Goal: Task Accomplishment & Management: Complete application form

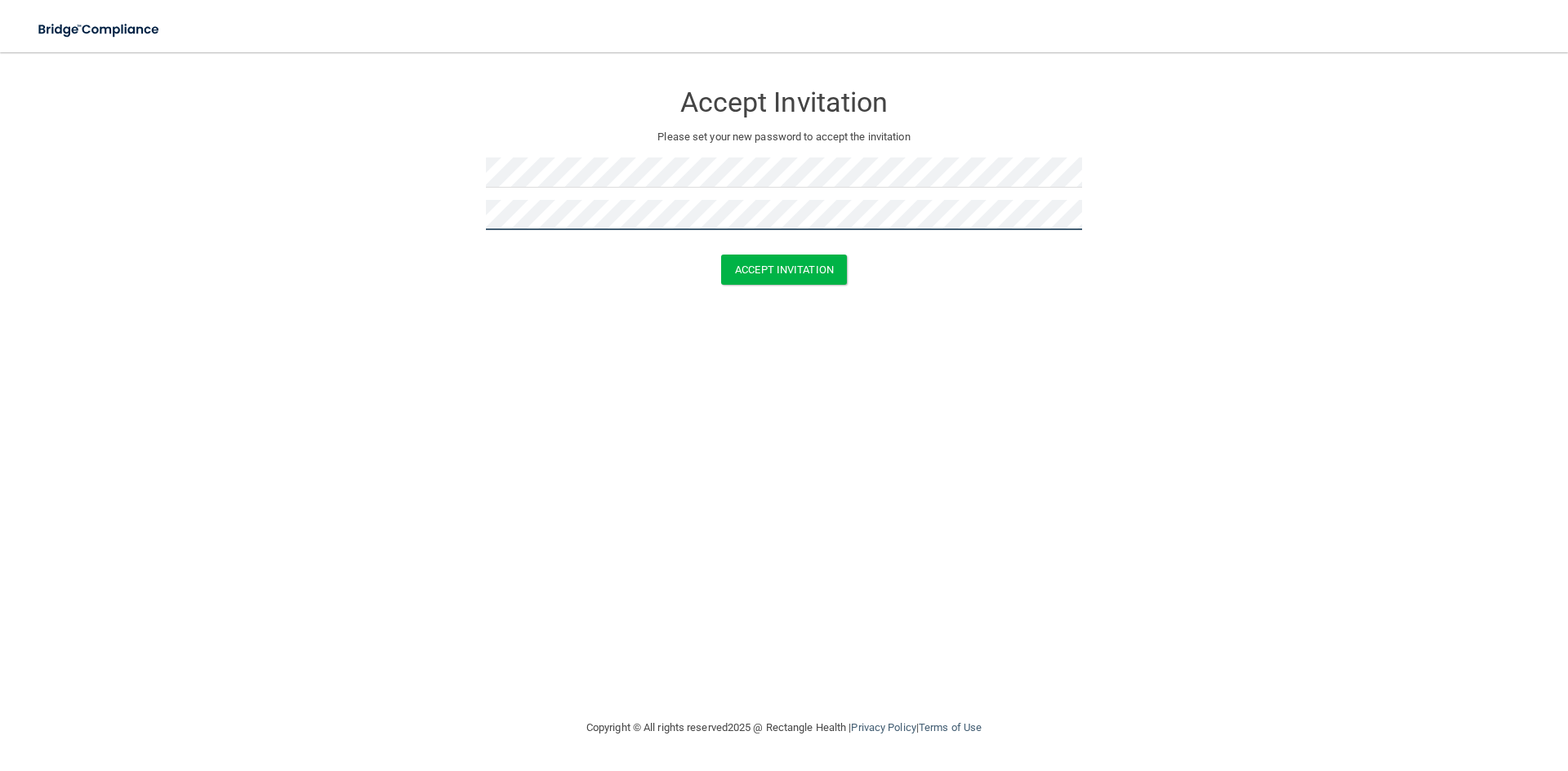
click at [721, 254] on button "Accept Invitation" at bounding box center [784, 269] width 125 height 31
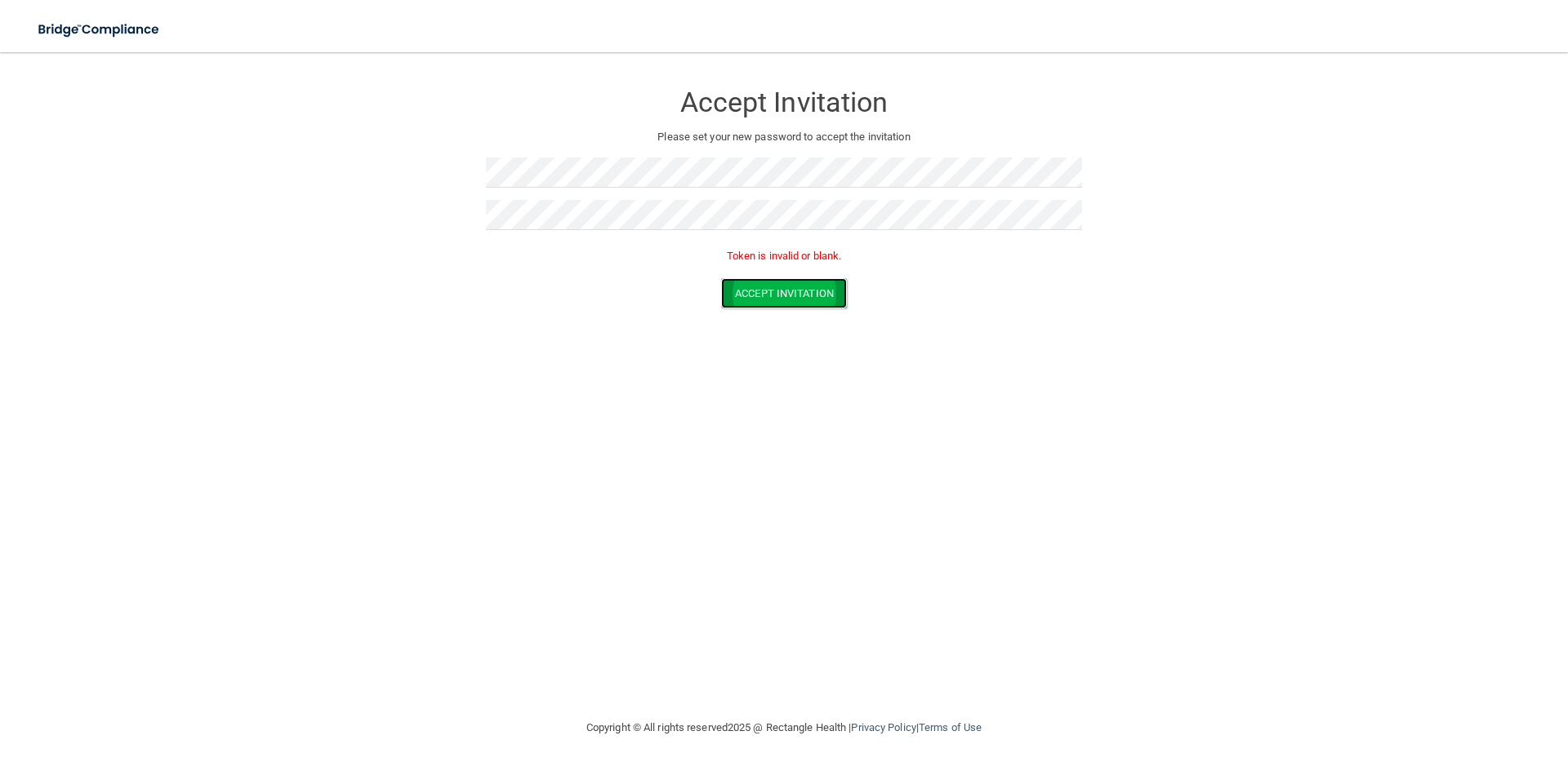
click at [776, 300] on button "Accept Invitation" at bounding box center [784, 293] width 125 height 31
click at [775, 290] on button "Accept Invitation" at bounding box center [784, 293] width 125 height 31
click at [430, 213] on form "Accept Invitation Please set your new password to accept the invitation Token i…" at bounding box center [784, 199] width 1502 height 260
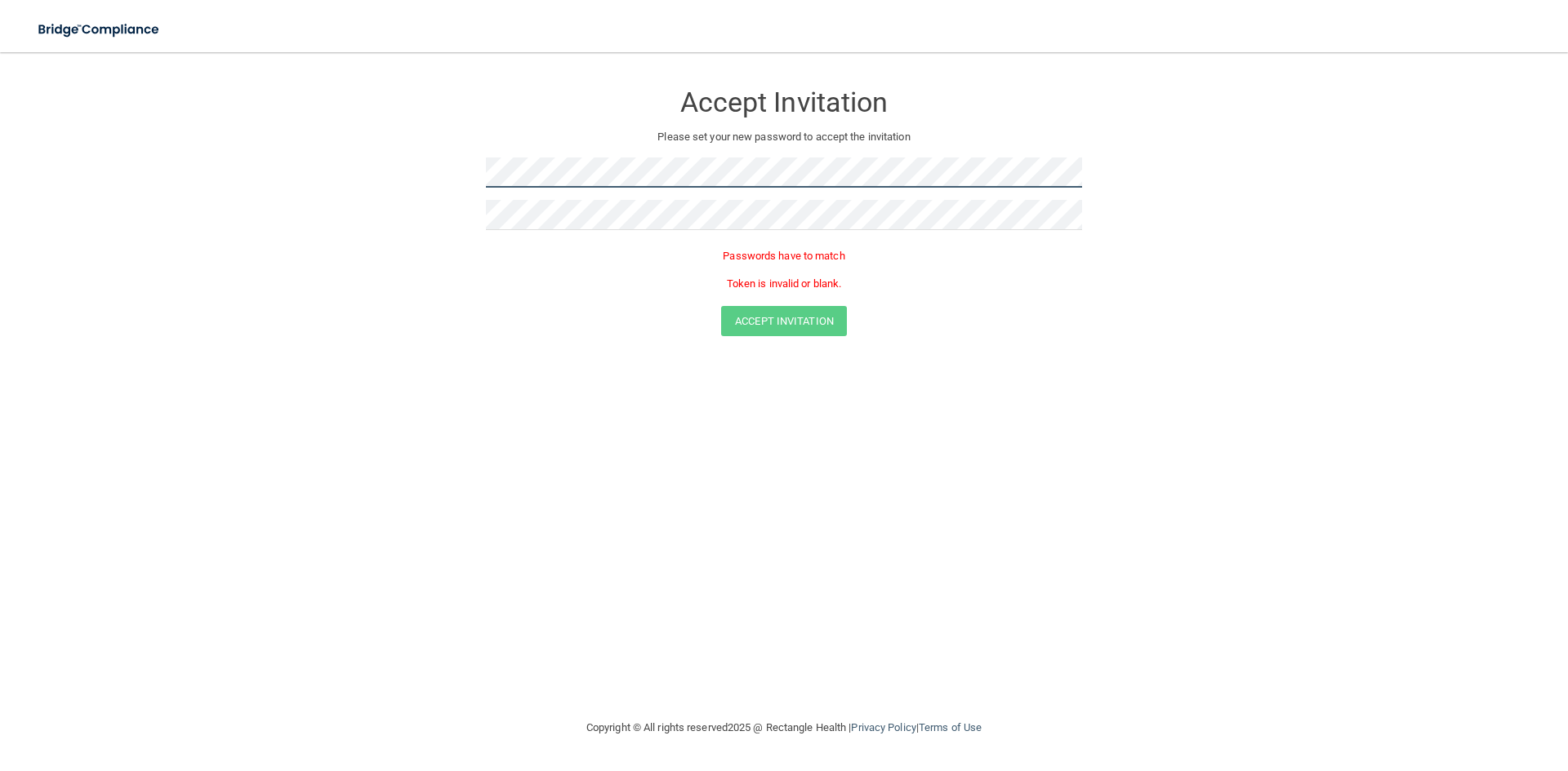
click at [349, 184] on form "Accept Invitation Please set your new password to accept the invitation Passwor…" at bounding box center [784, 212] width 1502 height 288
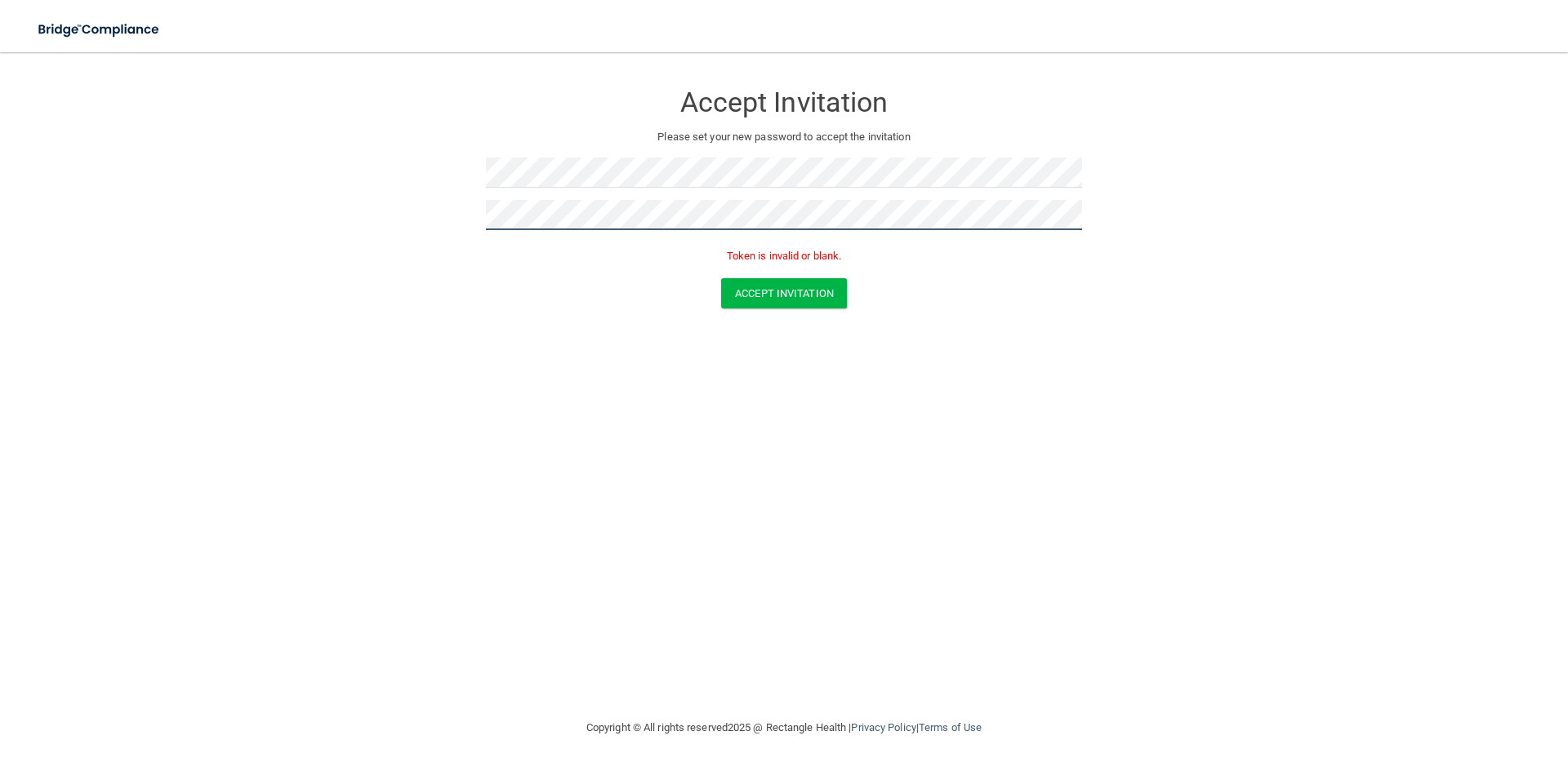
click at [721, 278] on button "Accept Invitation" at bounding box center [784, 293] width 125 height 31
click at [762, 302] on button "Accept Invitation" at bounding box center [784, 293] width 125 height 31
click at [721, 254] on button "Accept Invitation" at bounding box center [784, 269] width 125 height 31
click at [758, 295] on button "Accept Invitation" at bounding box center [784, 293] width 125 height 31
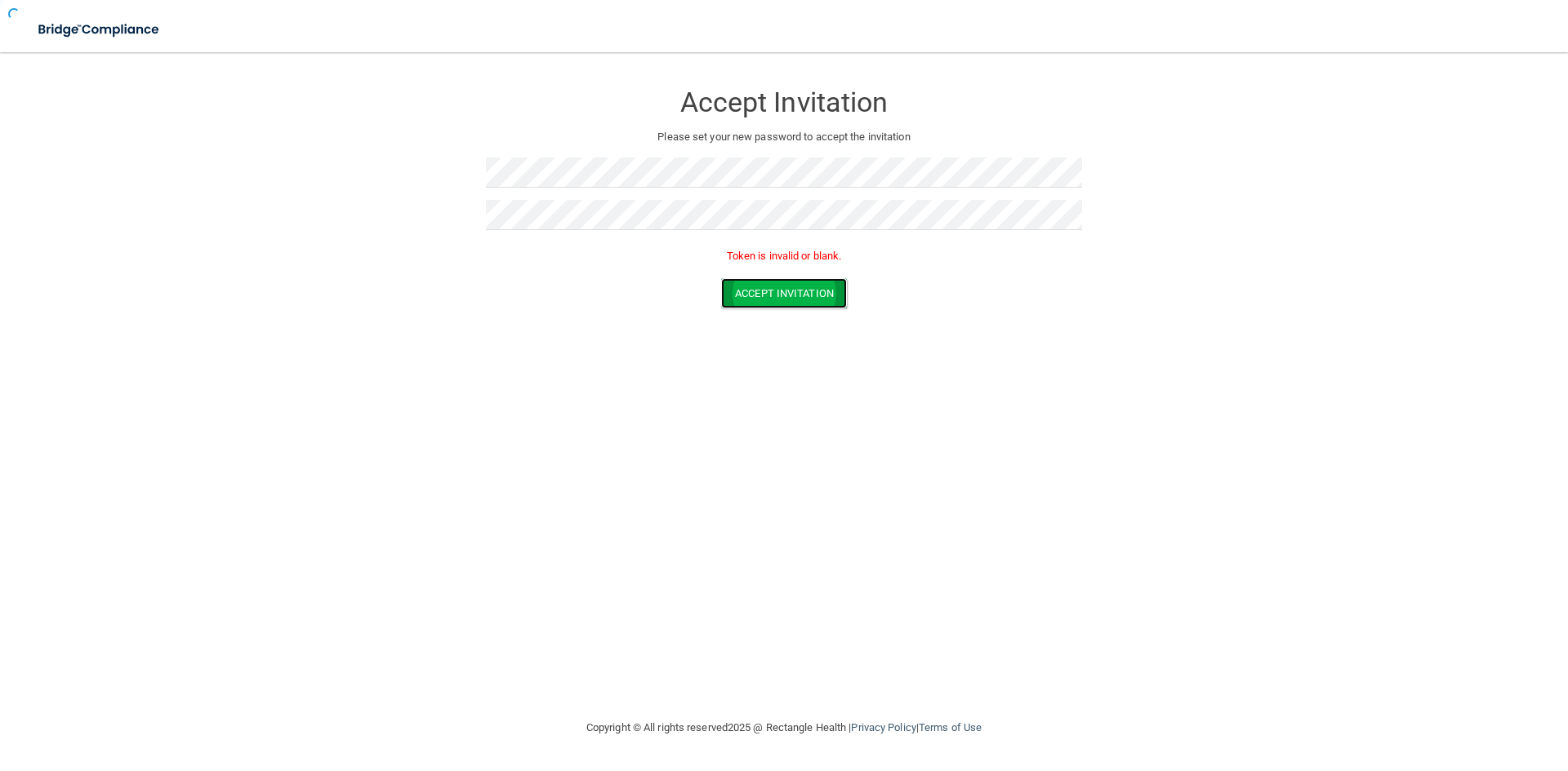
click at [758, 295] on button "Accept Invitation" at bounding box center [784, 293] width 125 height 31
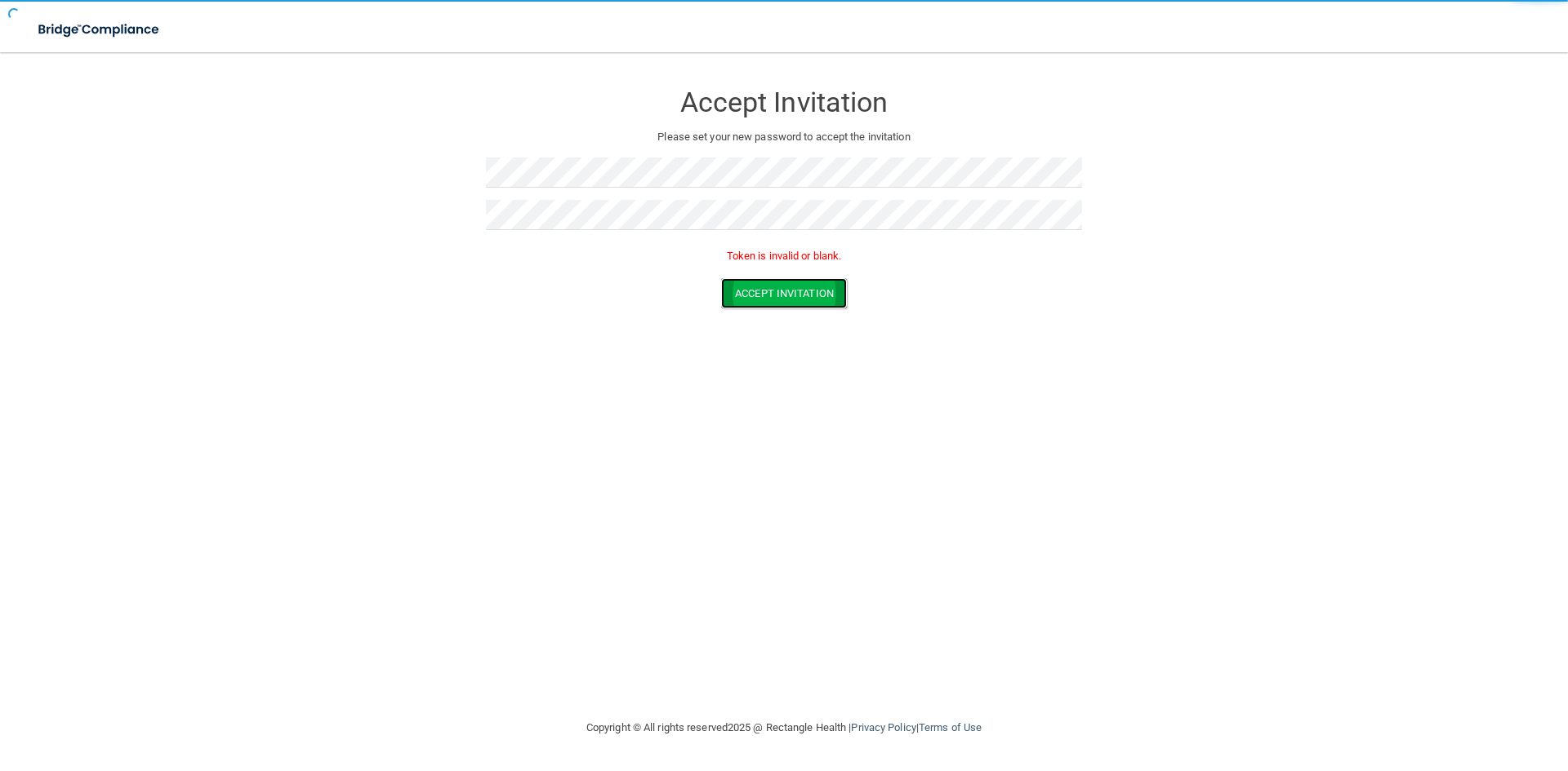
click at [758, 295] on button "Accept Invitation" at bounding box center [784, 293] width 125 height 31
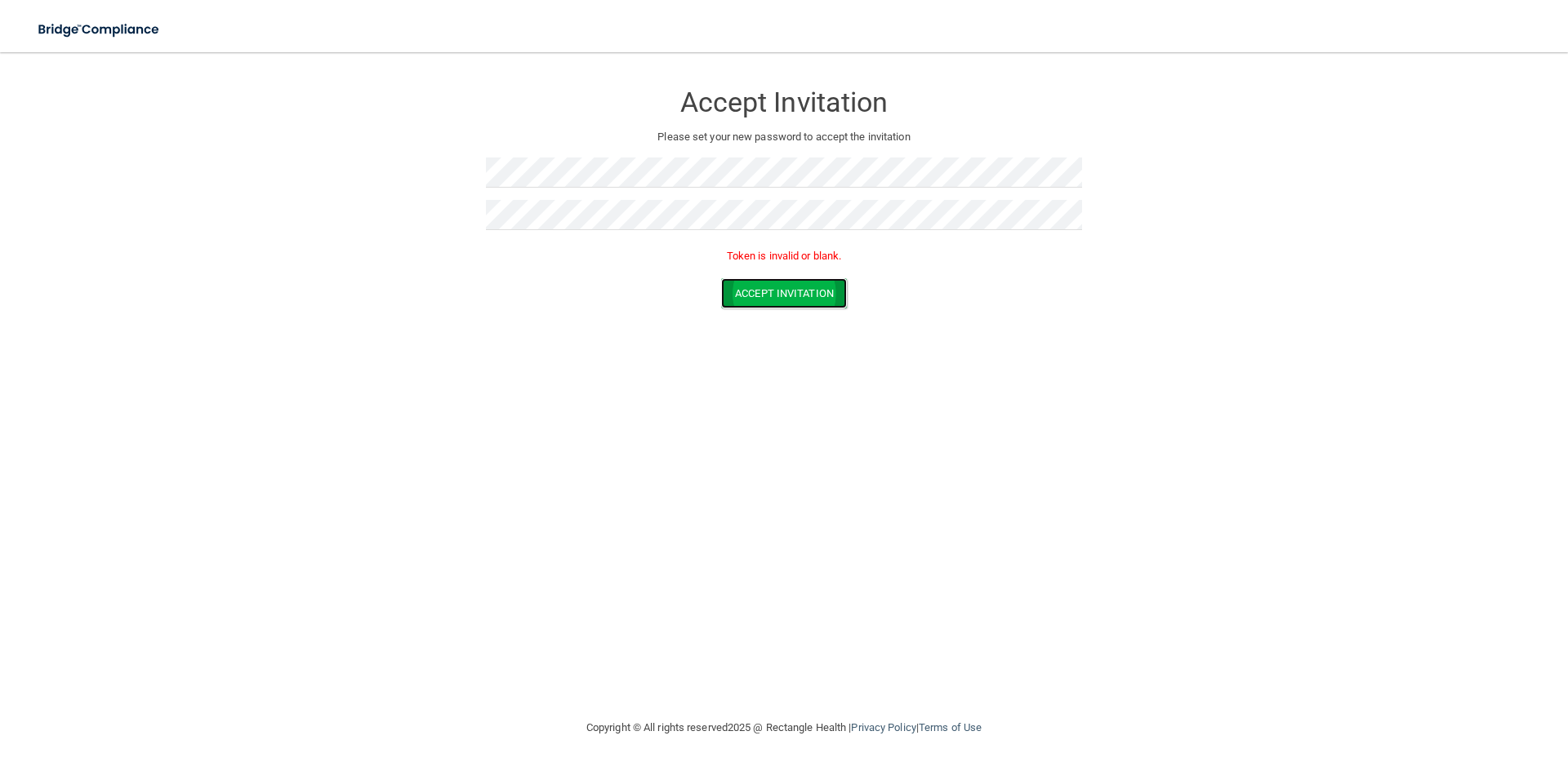
click at [755, 296] on button "Accept Invitation" at bounding box center [784, 293] width 125 height 31
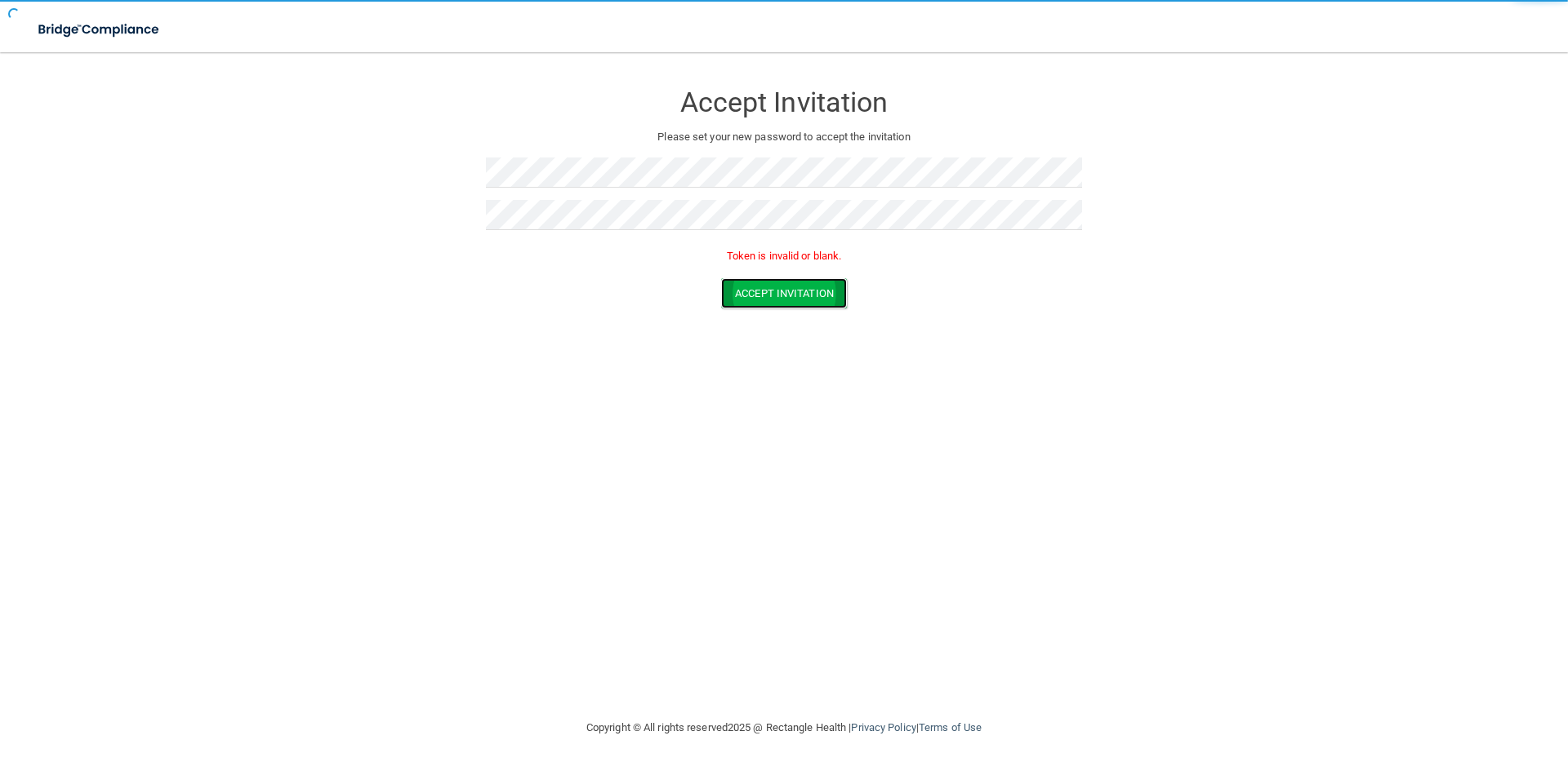
click at [750, 298] on button "Accept Invitation" at bounding box center [784, 293] width 125 height 31
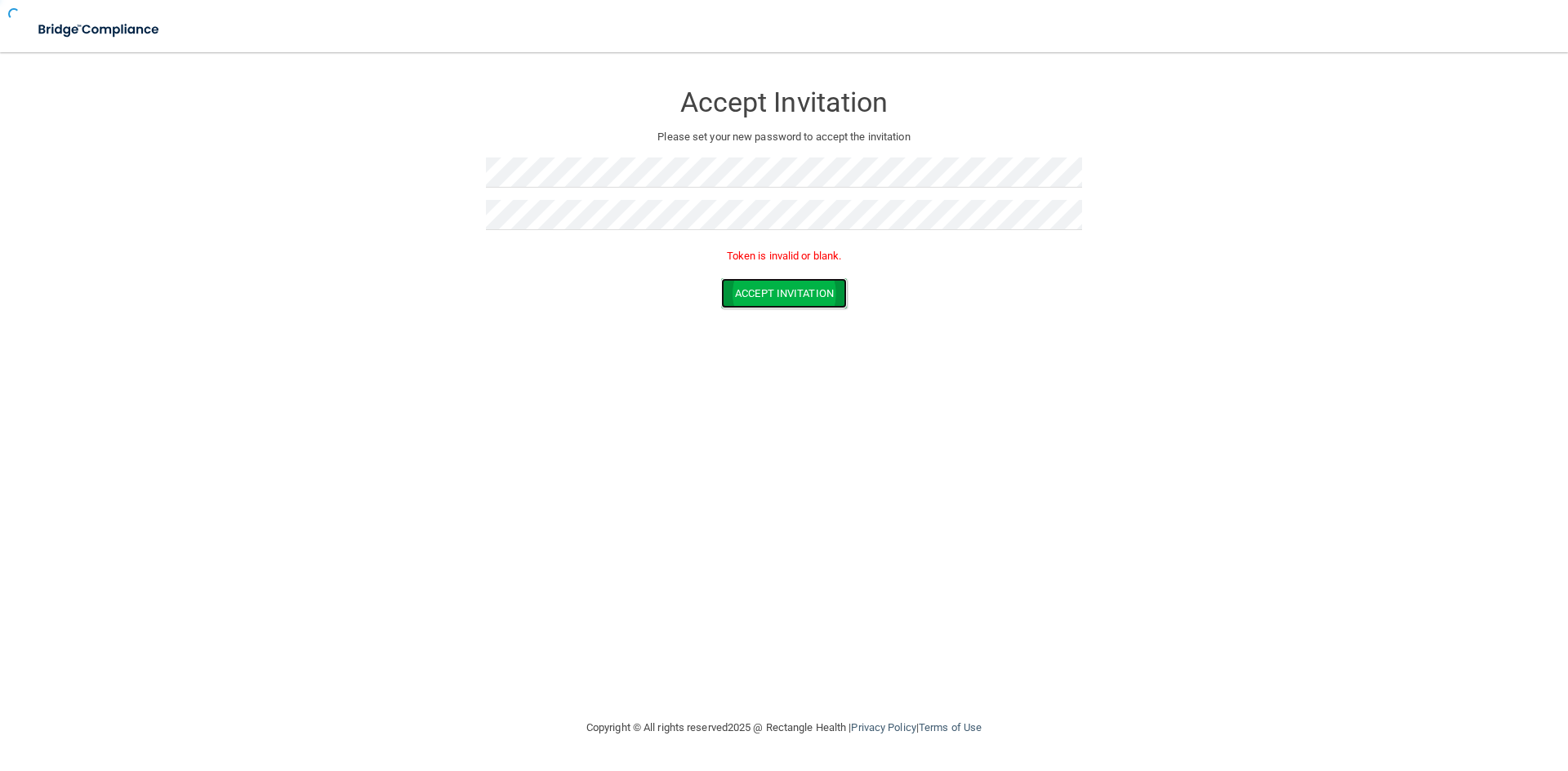
click at [750, 298] on button "Accept Invitation" at bounding box center [784, 293] width 125 height 31
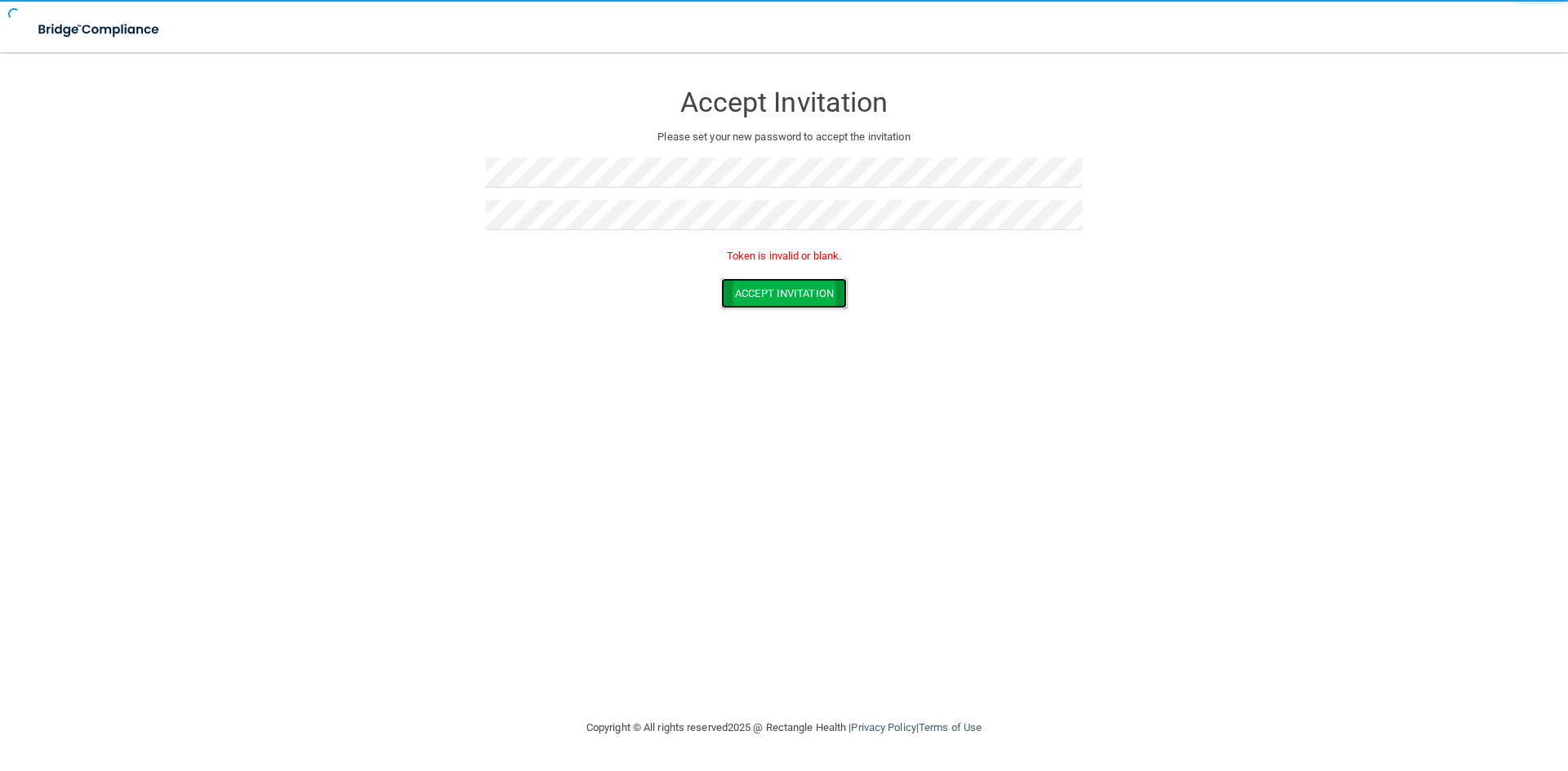
click at [750, 298] on button "Accept Invitation" at bounding box center [784, 293] width 125 height 31
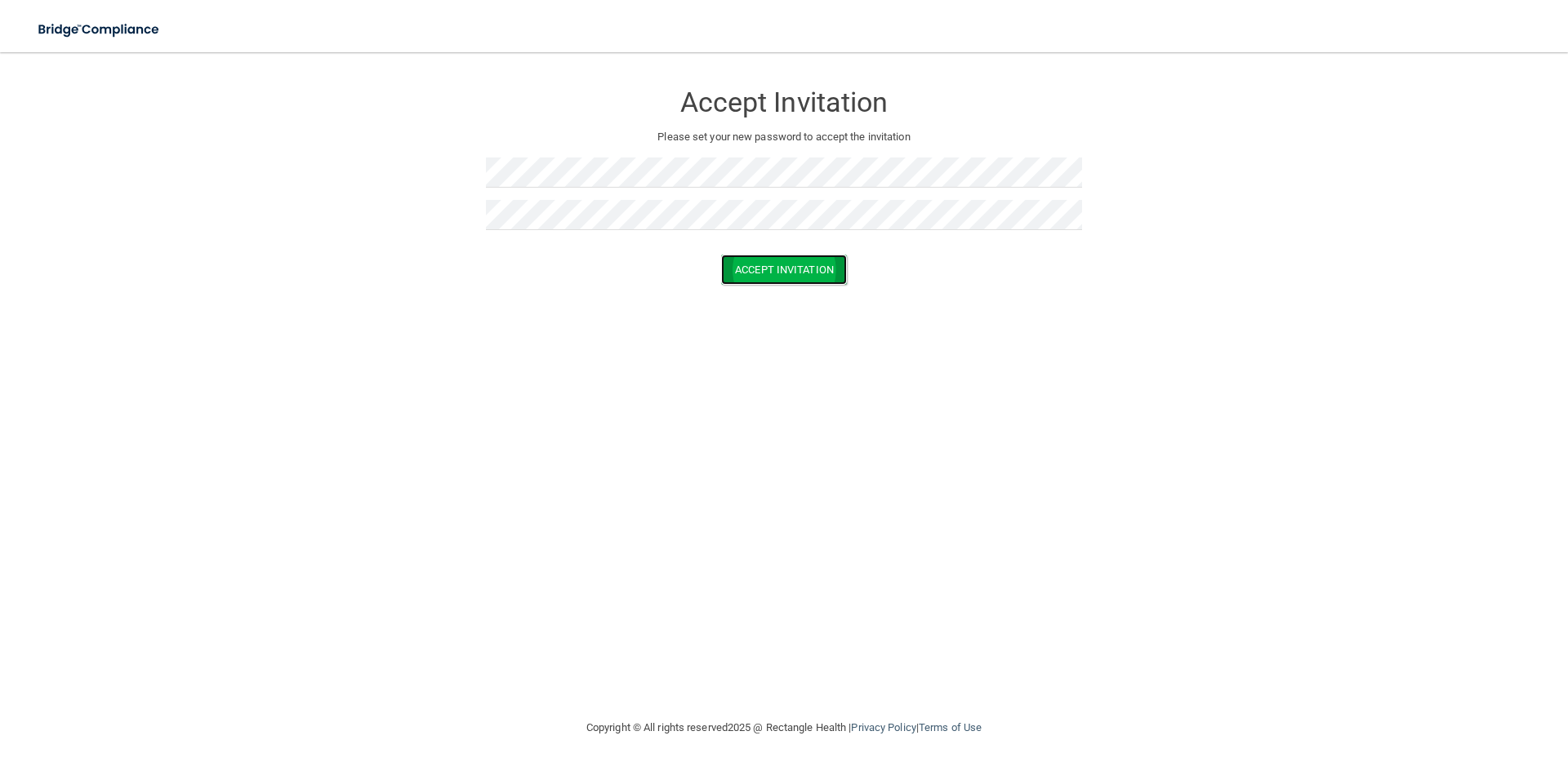
click at [745, 263] on button "Accept Invitation" at bounding box center [784, 269] width 125 height 31
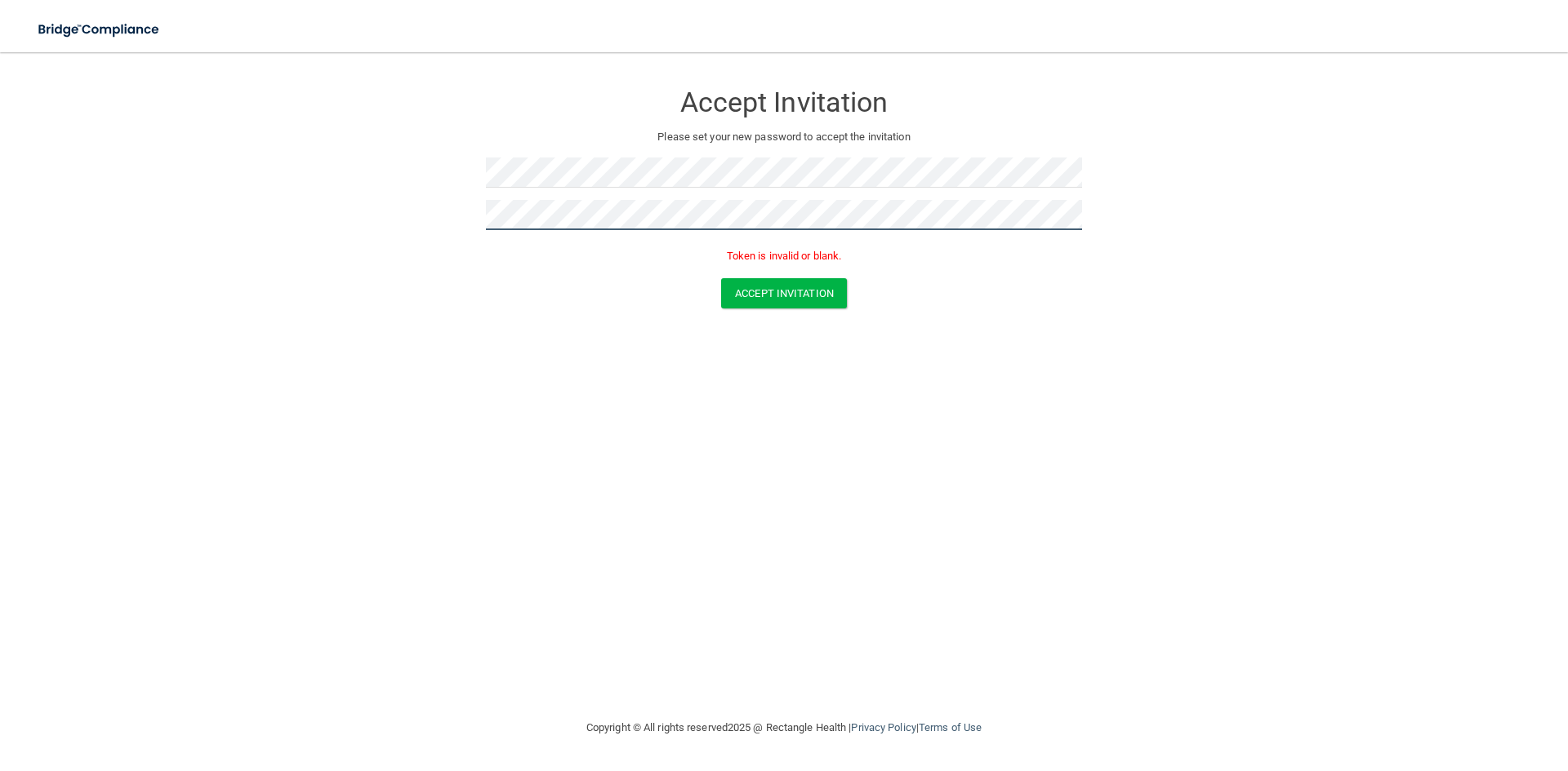
click at [382, 218] on form "Accept Invitation Please set your new password to accept the invitation Token i…" at bounding box center [784, 199] width 1502 height 260
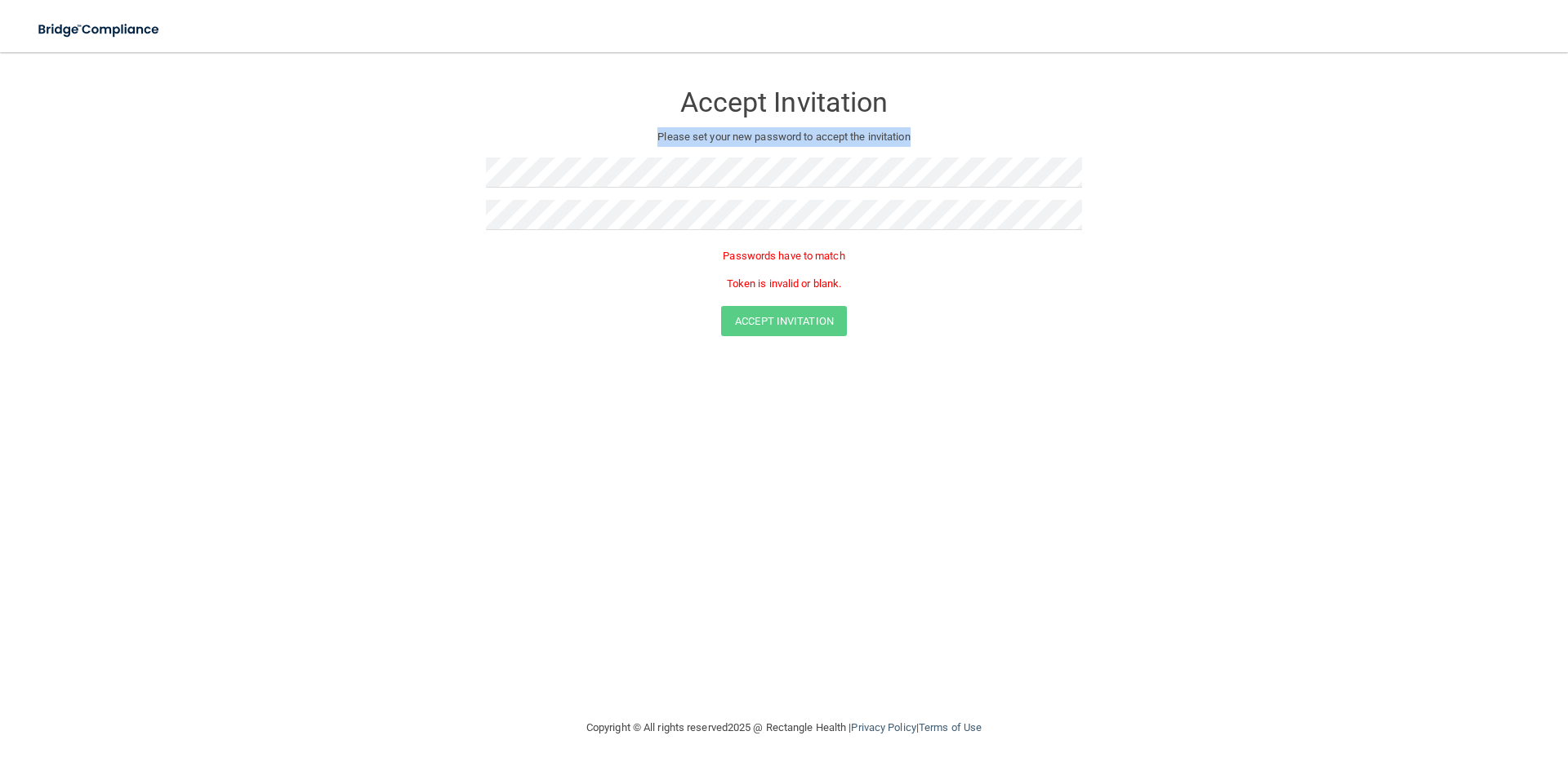
click at [542, 176] on div "Accept Invitation Please set your new password to accept the invitation Passwor…" at bounding box center [784, 187] width 596 height 238
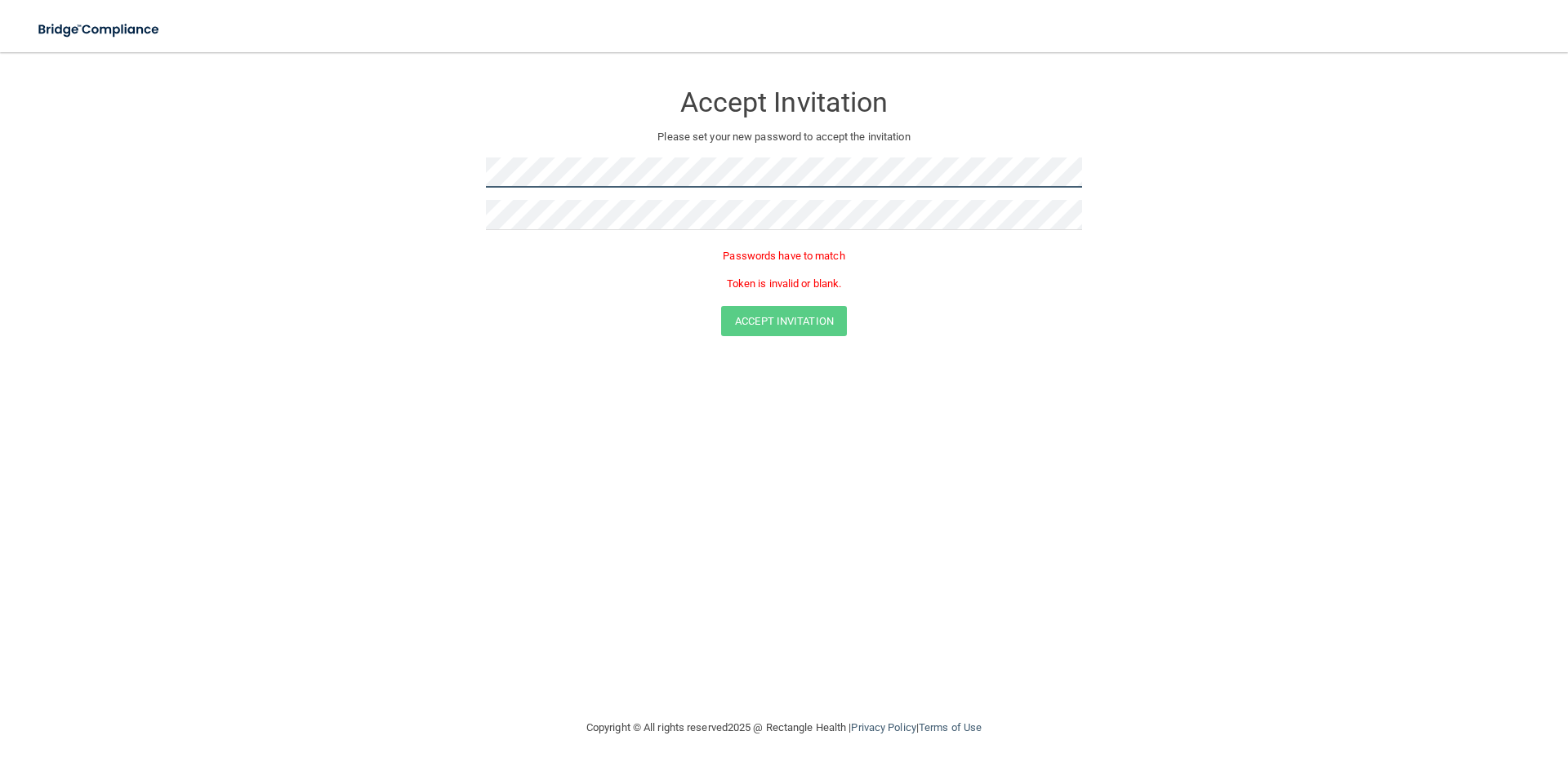
drag, startPoint x: 578, startPoint y: 144, endPoint x: 366, endPoint y: 152, distance: 212.2
click at [366, 152] on form "Accept Invitation Please set your new password to accept the invitation Passwor…" at bounding box center [784, 212] width 1502 height 288
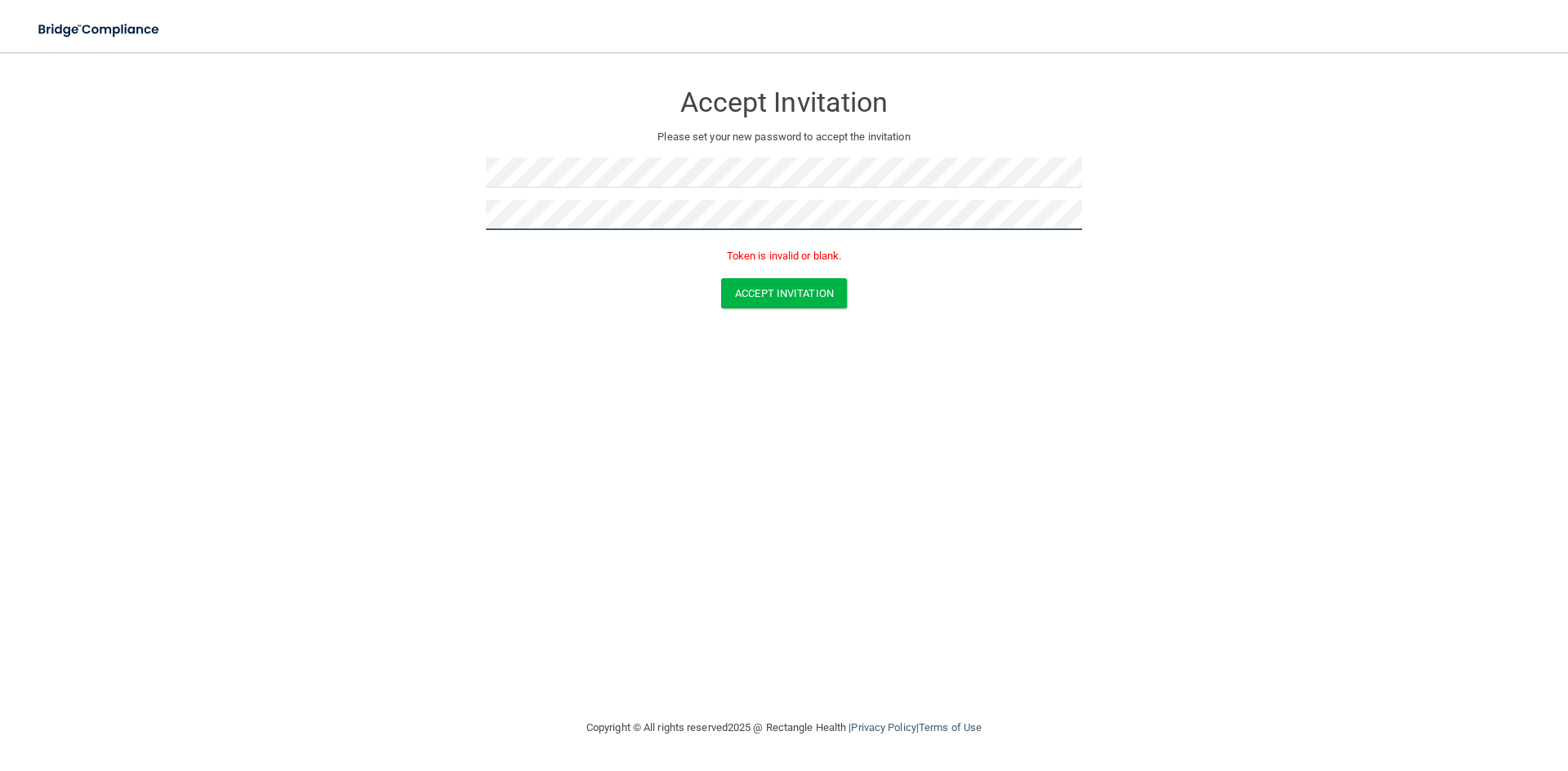
click at [721, 278] on button "Accept Invitation" at bounding box center [784, 293] width 125 height 31
click at [742, 284] on button "Accept Invitation" at bounding box center [784, 293] width 125 height 31
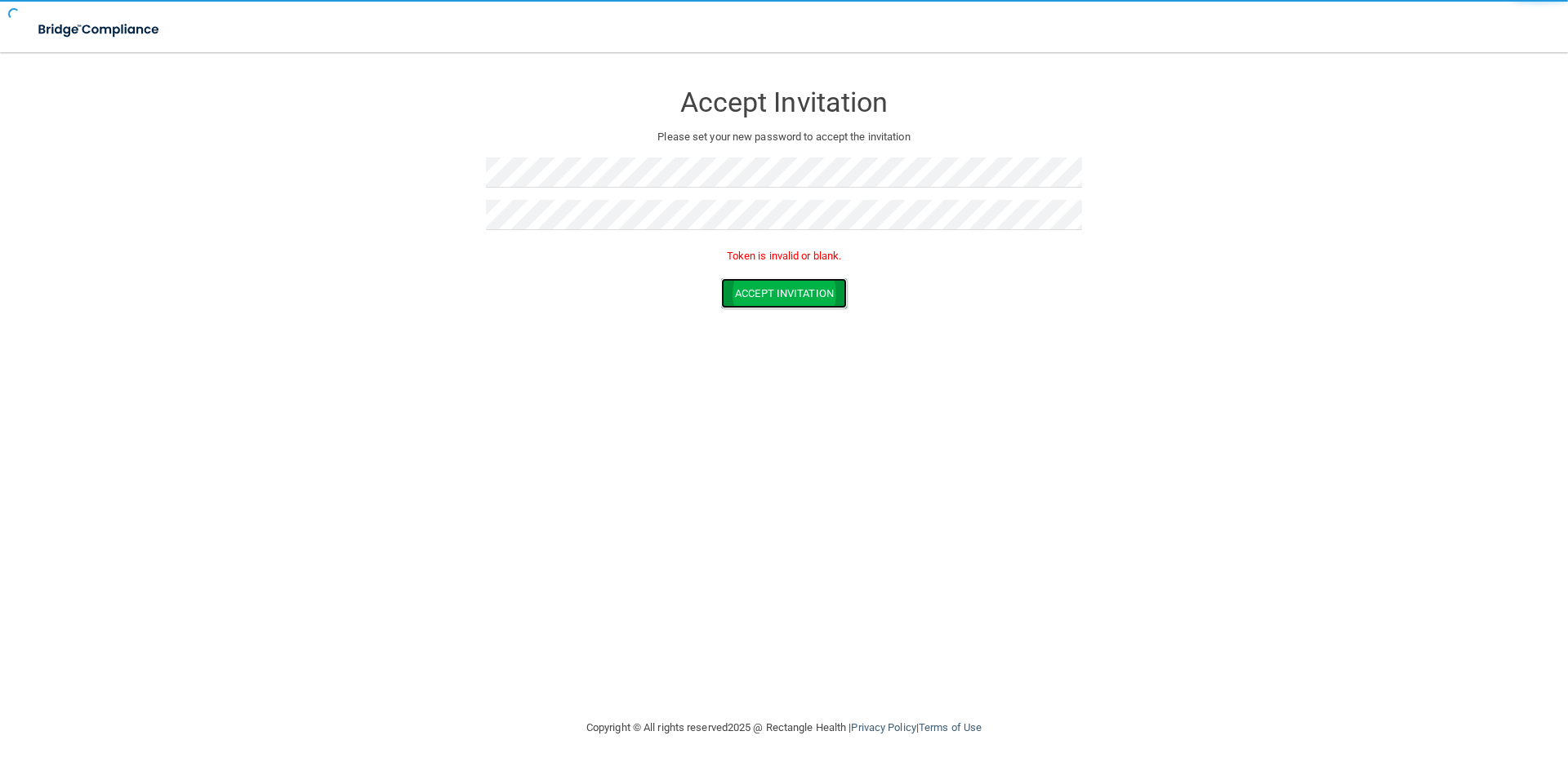
click at [742, 284] on button "Accept Invitation" at bounding box center [784, 293] width 125 height 31
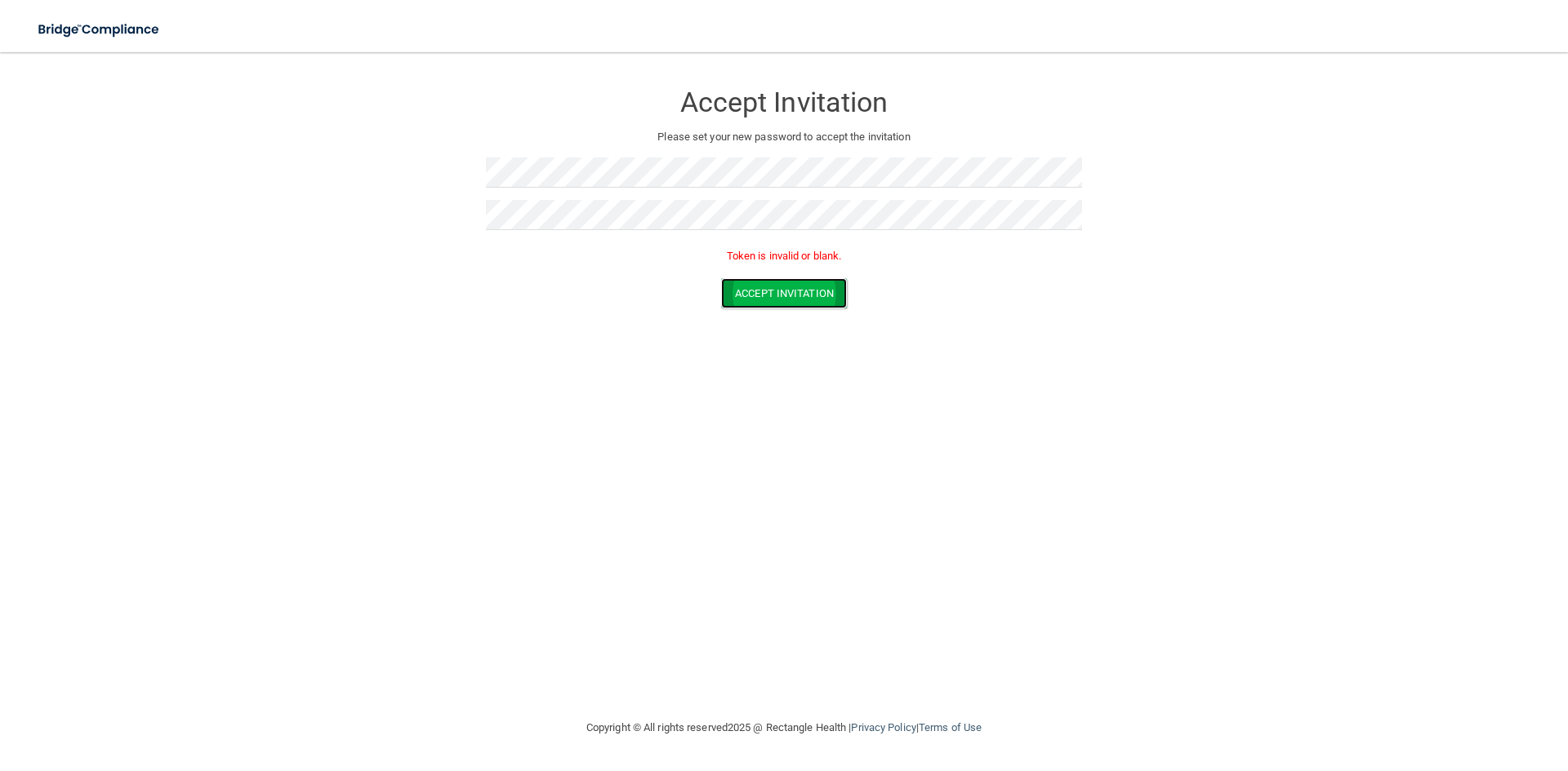
click at [742, 284] on button "Accept Invitation" at bounding box center [784, 293] width 125 height 31
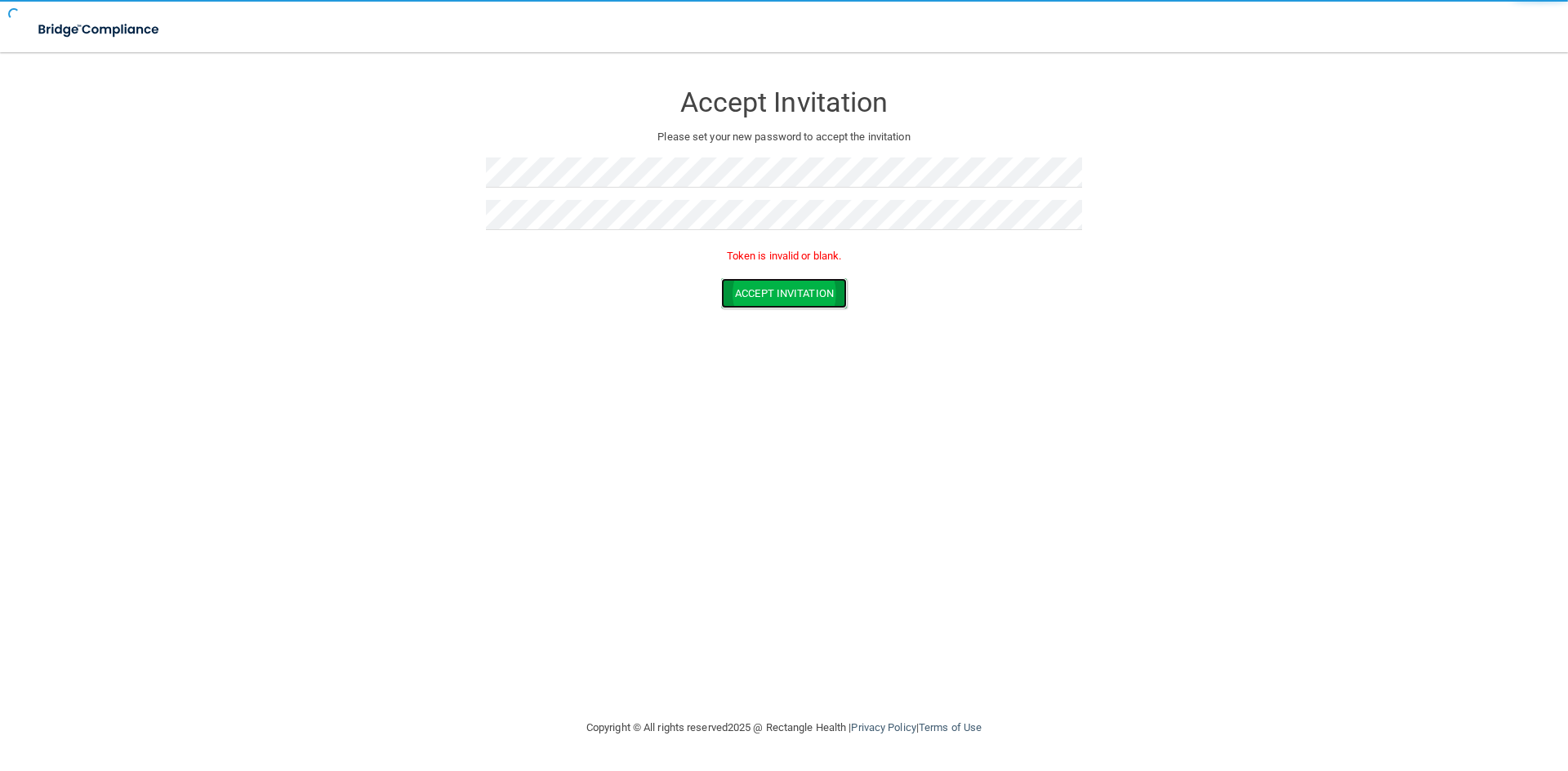
click at [742, 284] on button "Accept Invitation" at bounding box center [784, 293] width 125 height 31
